Goal: Transaction & Acquisition: Purchase product/service

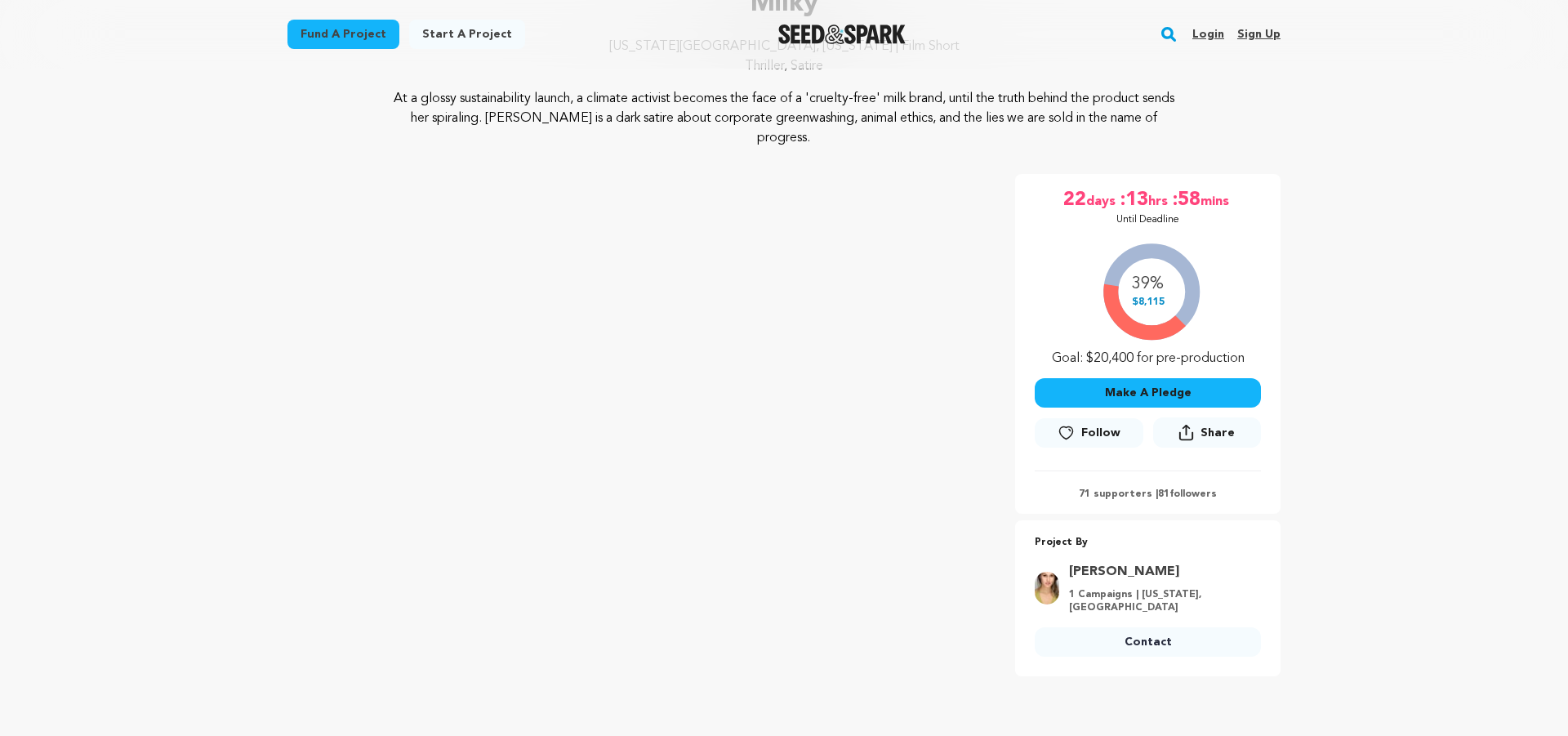
scroll to position [152, 0]
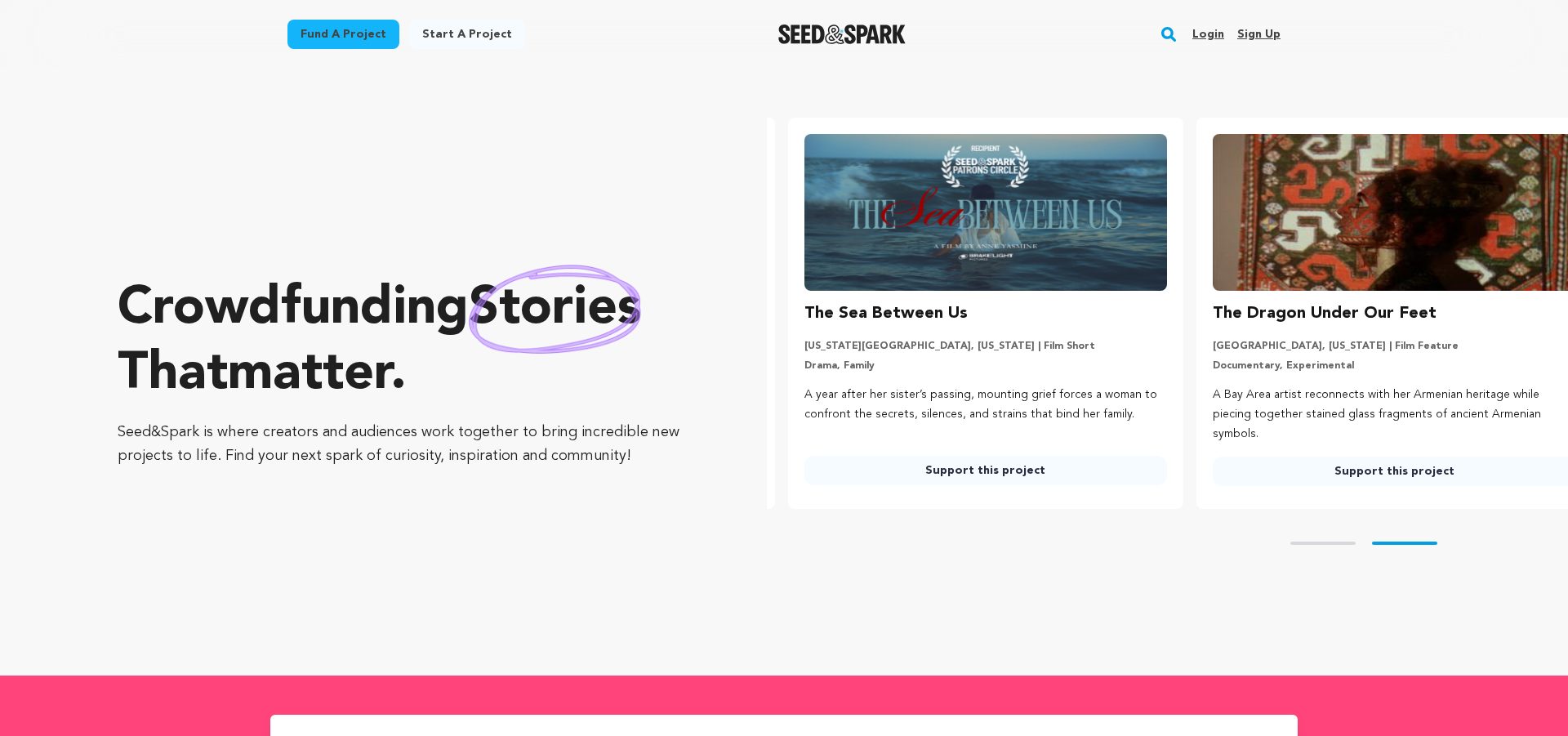
scroll to position [0, 421]
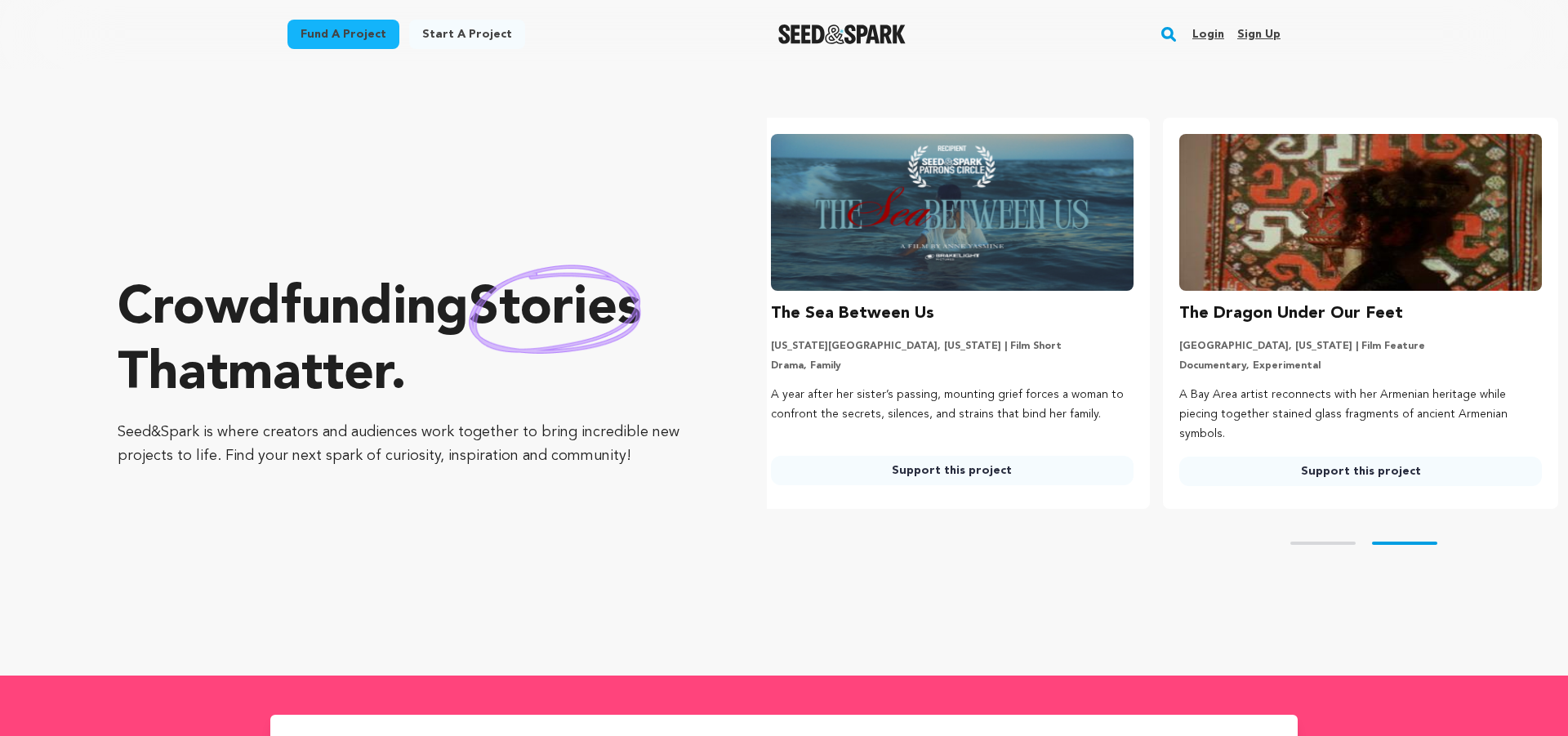
click at [341, 49] on div "Fund a project" at bounding box center [343, 38] width 112 height 36
click at [337, 40] on link "Fund a project" at bounding box center [343, 34] width 112 height 29
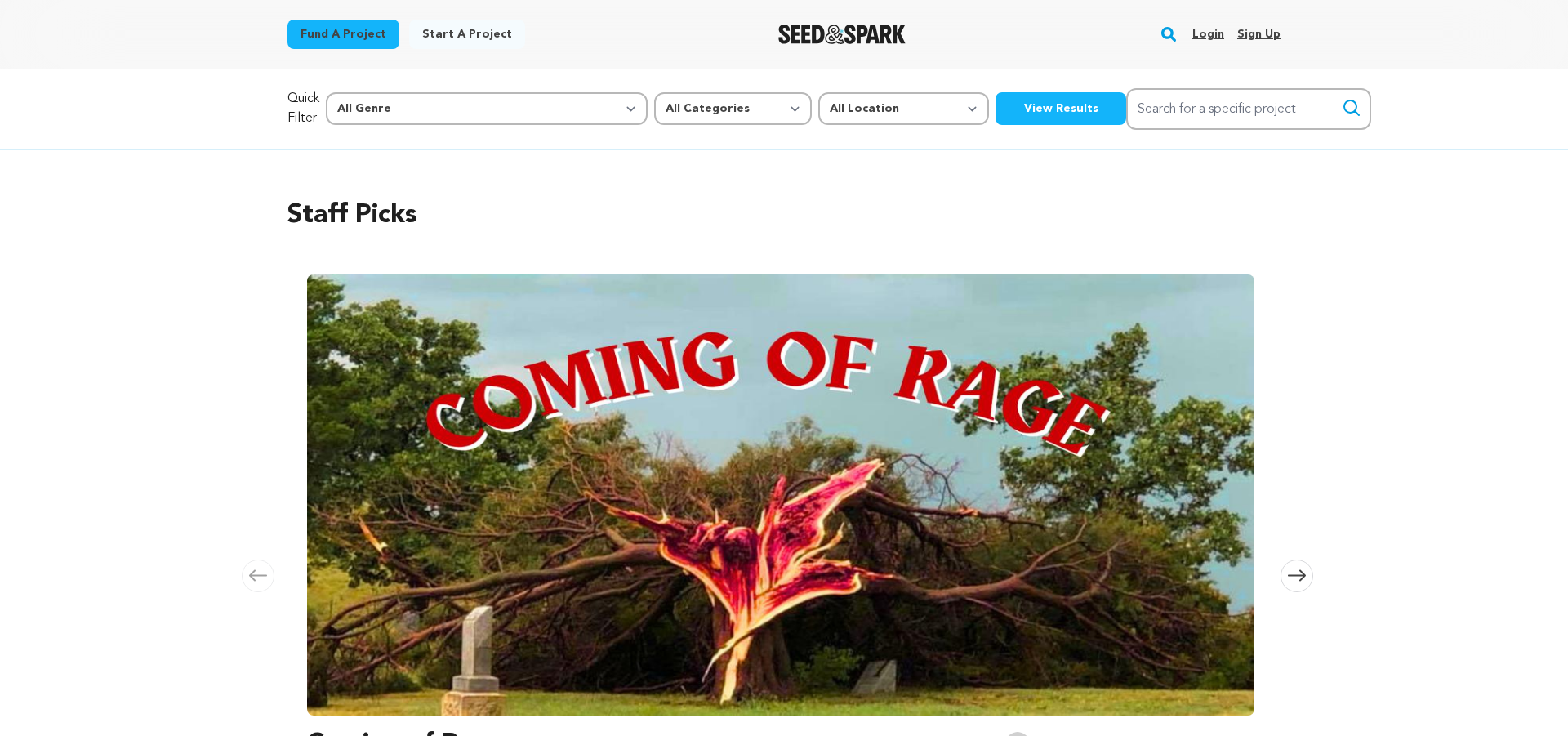
scroll to position [0, 2481]
click at [749, 89] on div "Quick Filter All Genre Action Adventure Afrobeat Alternative Ambient Animation …" at bounding box center [784, 109] width 994 height 41
click at [996, 95] on button "View Results" at bounding box center [1060, 108] width 130 height 33
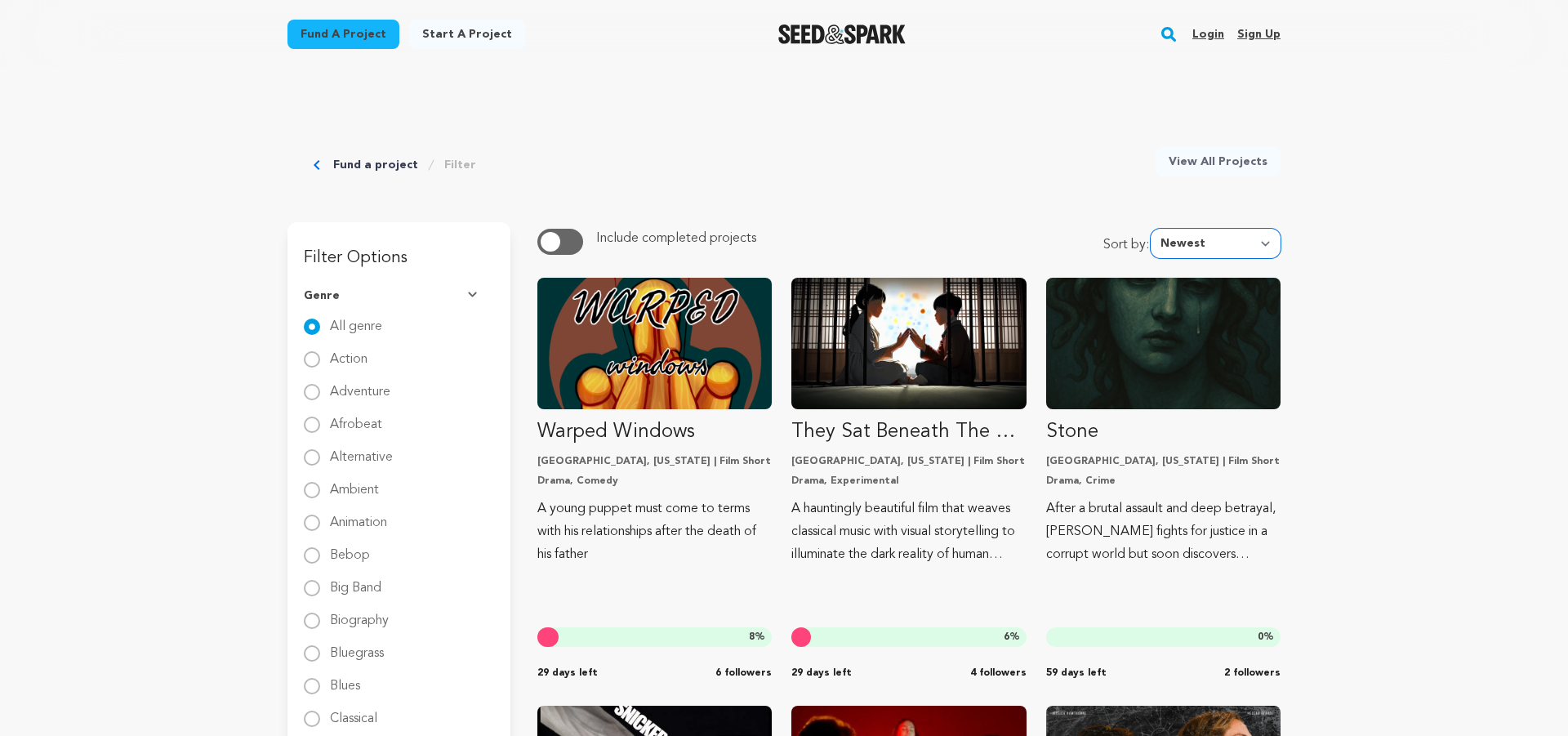
select select "most_popular"
